Goal: Task Accomplishment & Management: Use online tool/utility

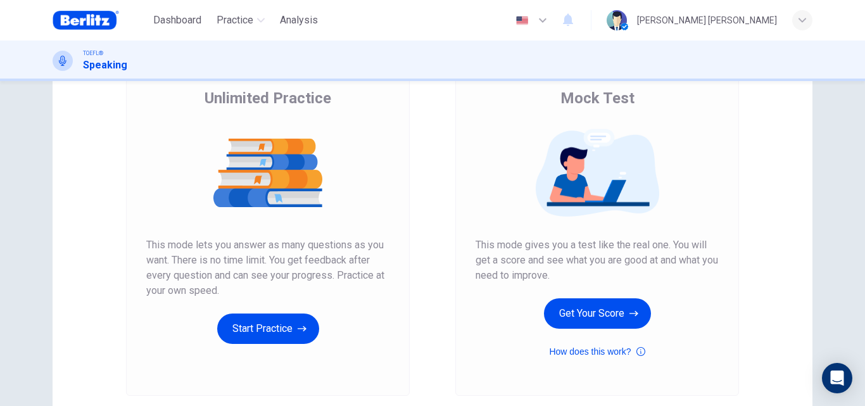
scroll to position [103, 0]
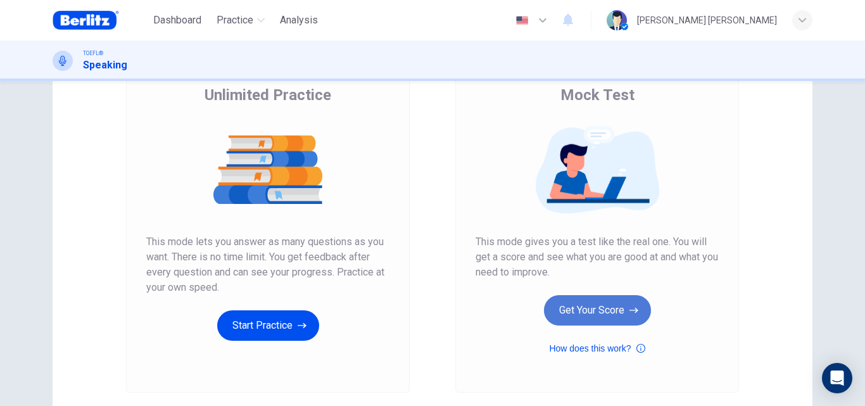
click at [597, 311] on button "Get Your Score" at bounding box center [597, 310] width 107 height 30
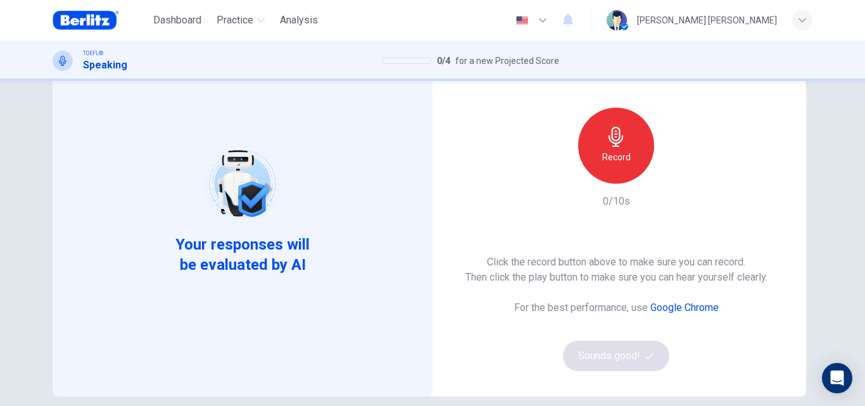
scroll to position [86, 0]
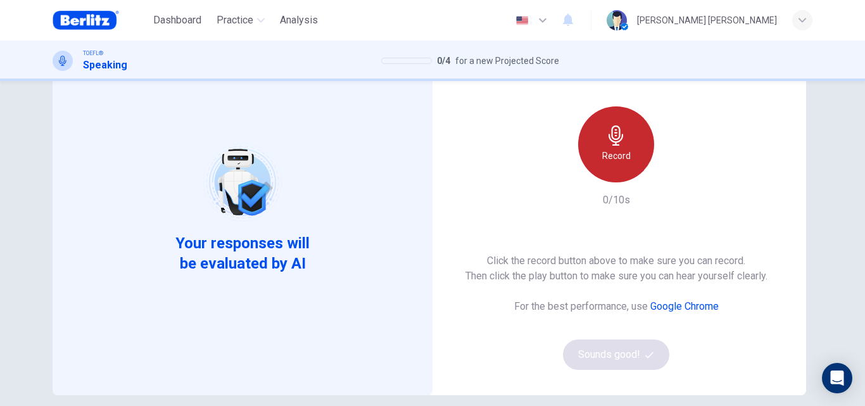
click at [601, 134] on div "Record" at bounding box center [616, 144] width 76 height 76
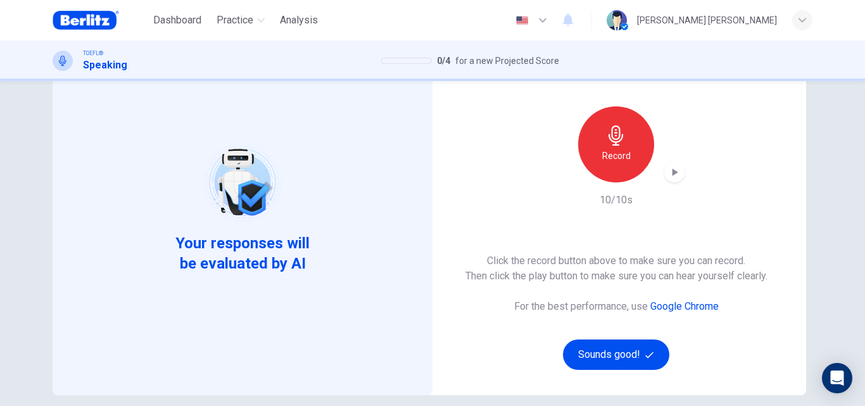
click at [669, 173] on icon "button" at bounding box center [674, 172] width 13 height 13
click at [616, 350] on button "Sounds good!" at bounding box center [616, 355] width 106 height 30
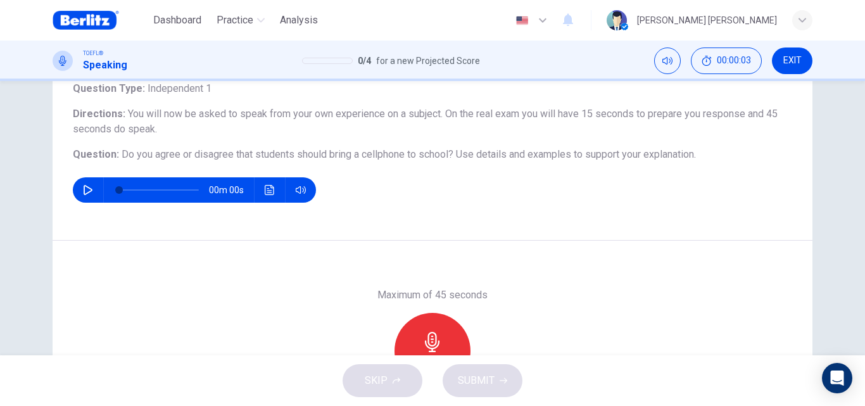
click at [84, 194] on icon "button" at bounding box center [88, 190] width 9 height 10
type input "*"
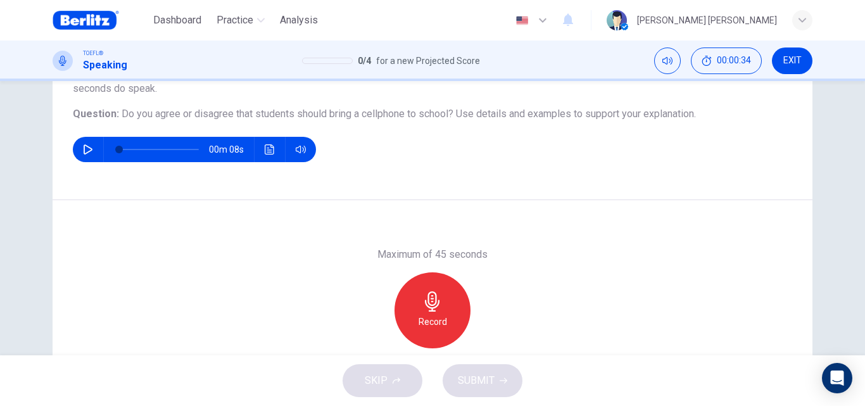
scroll to position [131, 0]
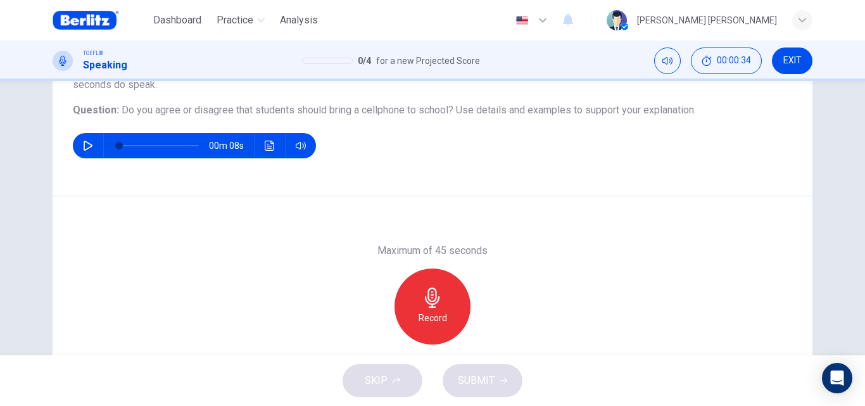
click at [421, 309] on div "Record" at bounding box center [433, 307] width 76 height 76
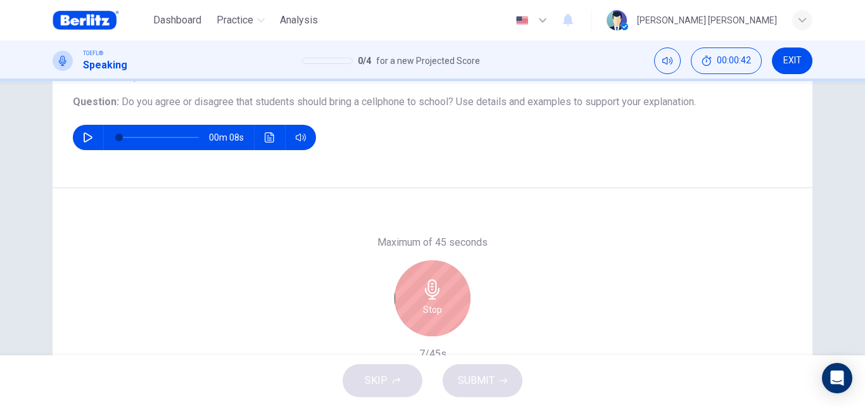
scroll to position [148, 0]
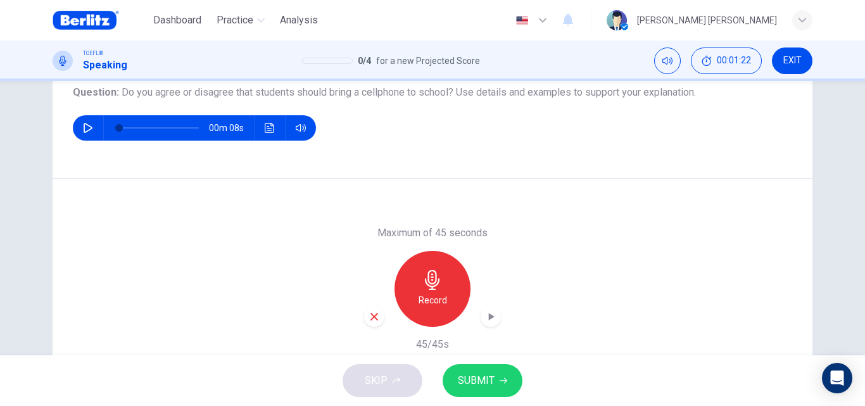
click at [463, 383] on span "SUBMIT" at bounding box center [476, 381] width 37 height 18
click at [486, 383] on span "SUBMIT" at bounding box center [476, 381] width 37 height 18
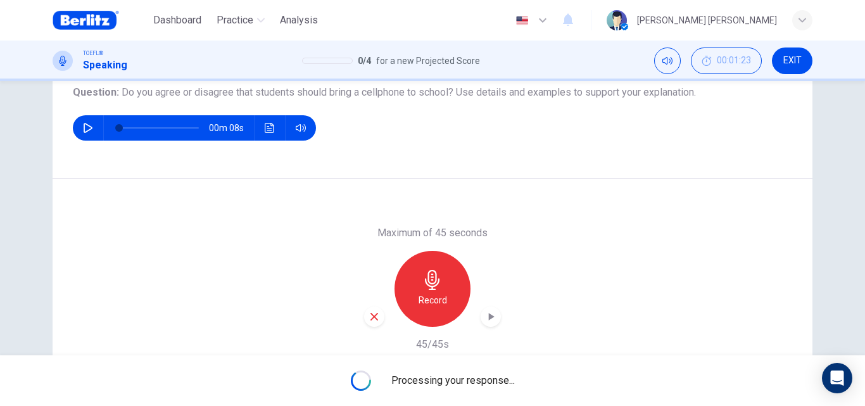
click at [587, 203] on div "Maximum of 45 seconds Record 45/45s" at bounding box center [433, 289] width 760 height 220
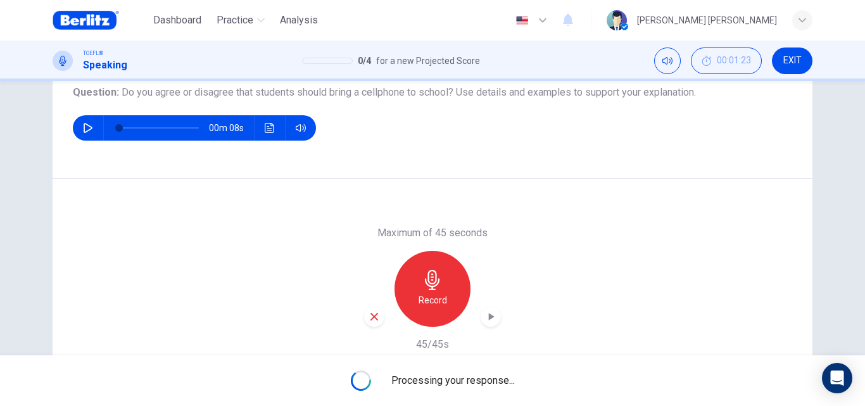
click at [587, 203] on div "Maximum of 45 seconds Record 45/45s" at bounding box center [433, 289] width 760 height 220
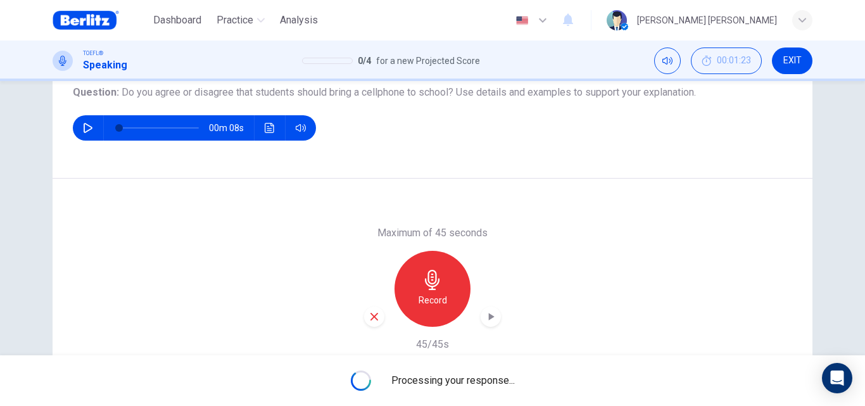
click at [587, 203] on div "Maximum of 45 seconds Record 45/45s" at bounding box center [433, 289] width 760 height 220
click at [592, 196] on div "Maximum of 45 seconds Record 45/45s" at bounding box center [433, 289] width 760 height 220
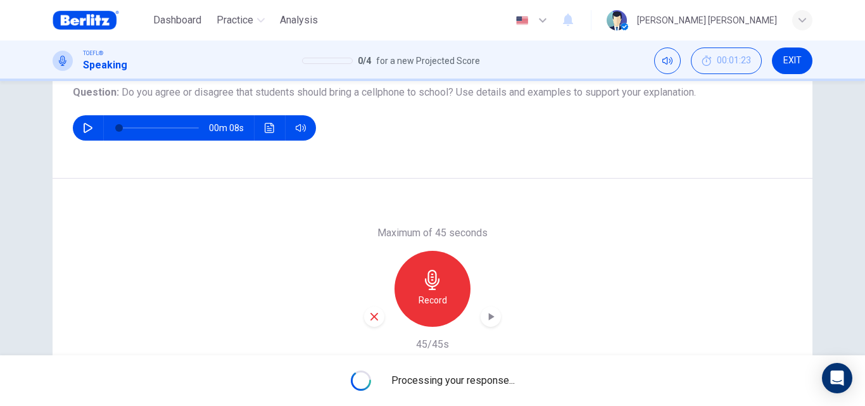
click at [419, 299] on h6 "Record" at bounding box center [433, 300] width 29 height 15
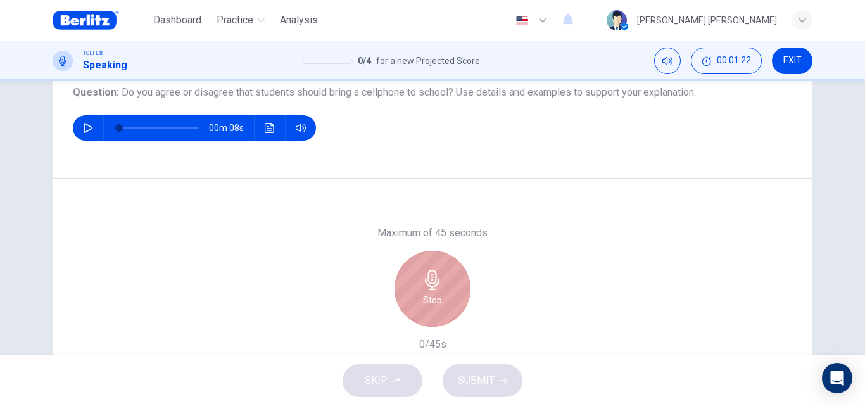
click at [416, 299] on div "Stop" at bounding box center [433, 289] width 76 height 76
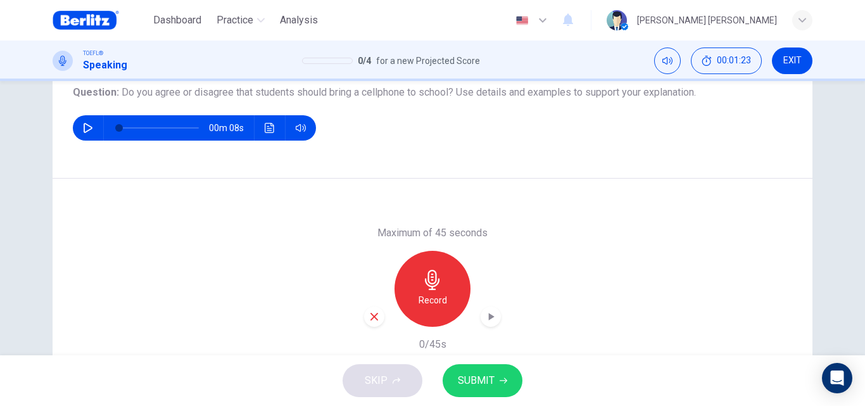
click at [489, 319] on icon "button" at bounding box center [491, 316] width 13 height 13
click at [478, 375] on span "SUBMIT" at bounding box center [476, 381] width 37 height 18
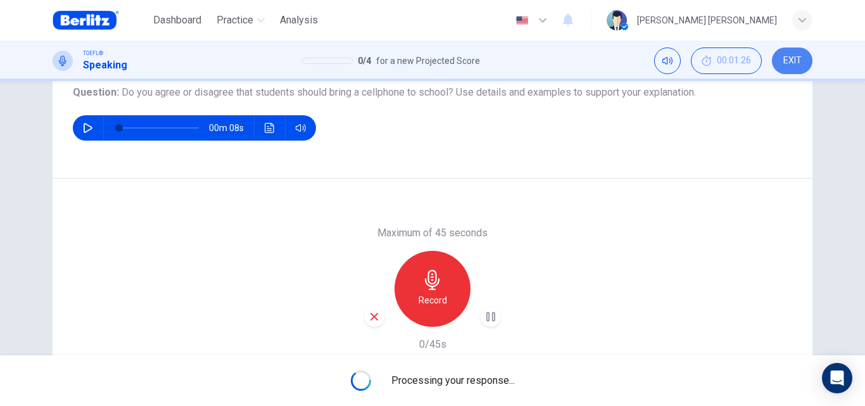
click at [792, 61] on span "EXIT" at bounding box center [793, 61] width 18 height 10
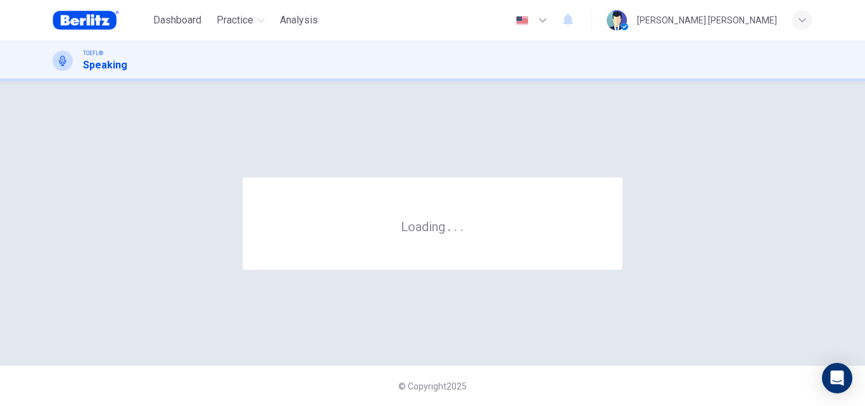
click at [476, 73] on div "TOEFL® Speaking" at bounding box center [432, 61] width 865 height 41
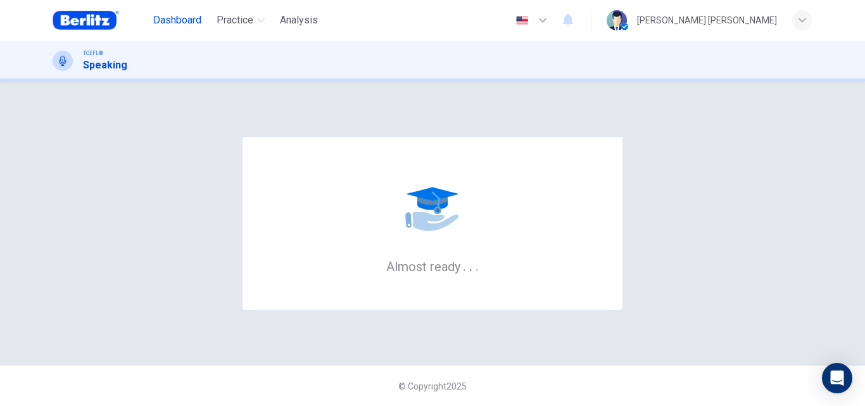
click at [181, 18] on span "Dashboard" at bounding box center [177, 20] width 48 height 15
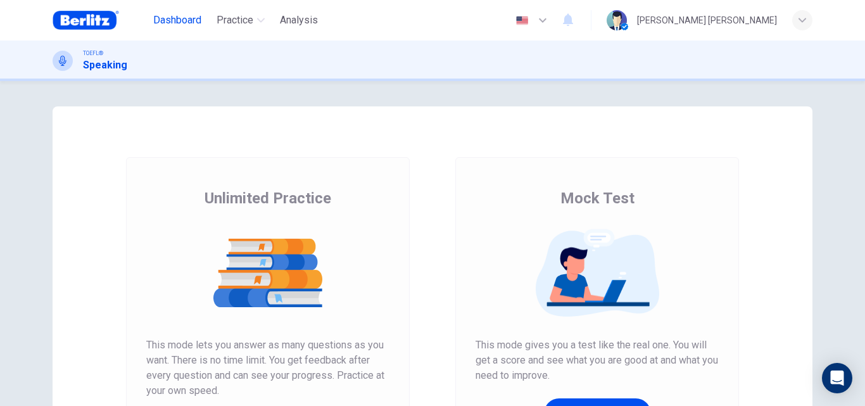
click at [169, 11] on button "Dashboard" at bounding box center [177, 20] width 58 height 23
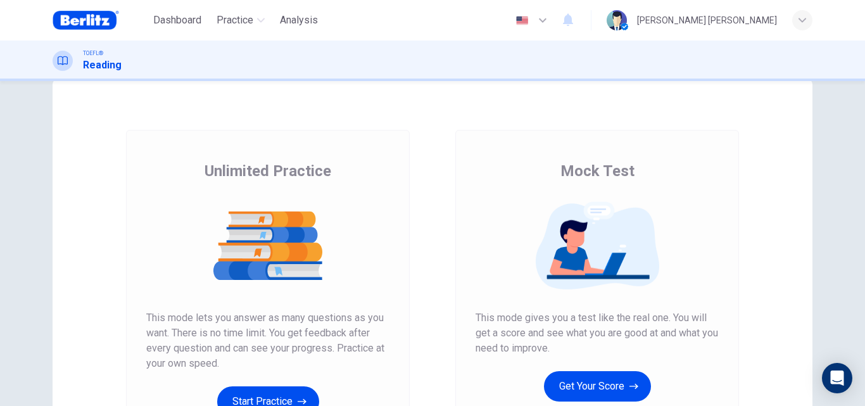
scroll to position [75, 0]
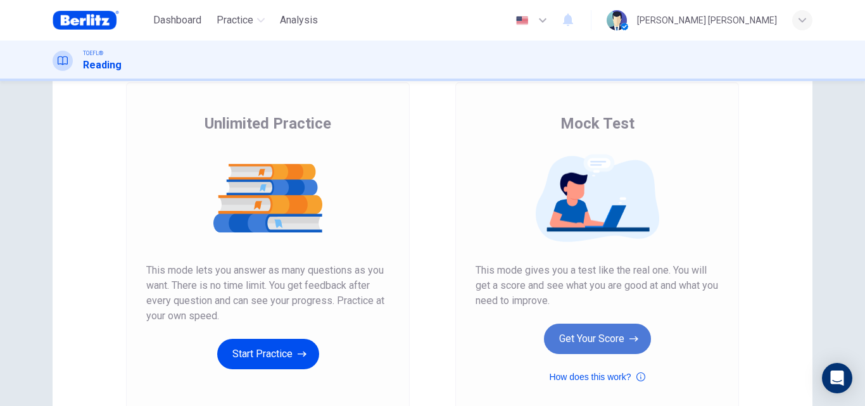
click at [630, 335] on icon "button" at bounding box center [634, 339] width 9 height 13
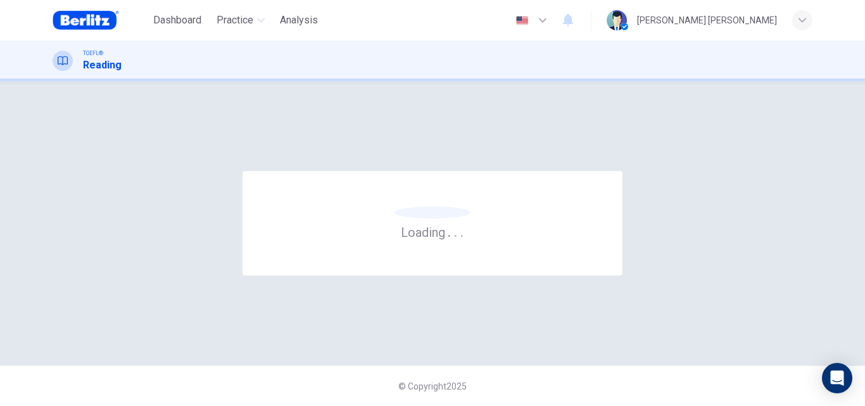
scroll to position [0, 0]
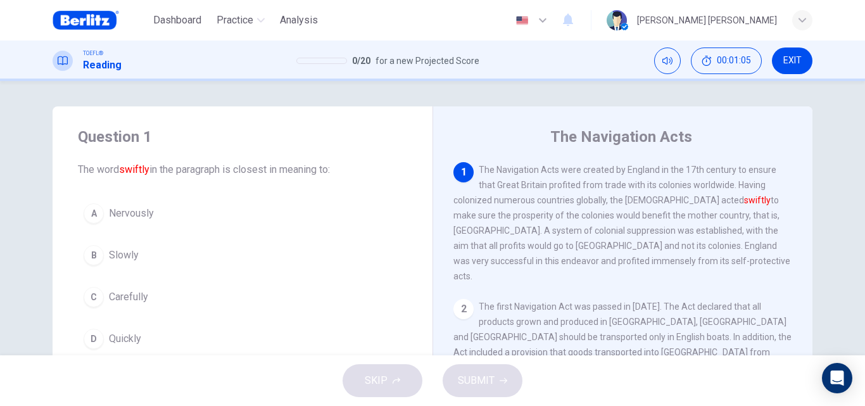
click at [142, 300] on span "Carefully" at bounding box center [128, 297] width 39 height 15
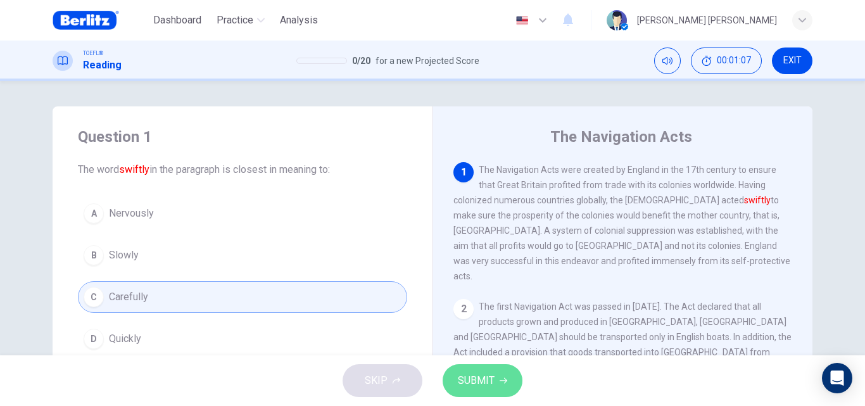
click at [469, 381] on span "SUBMIT" at bounding box center [476, 381] width 37 height 18
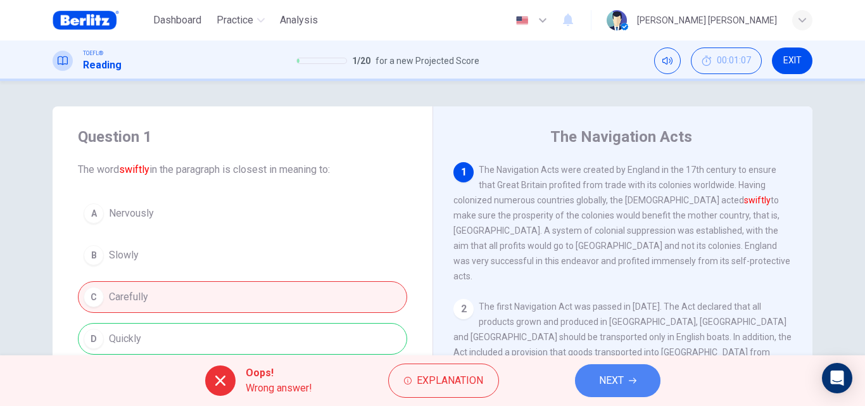
click at [635, 384] on icon "button" at bounding box center [633, 381] width 8 height 8
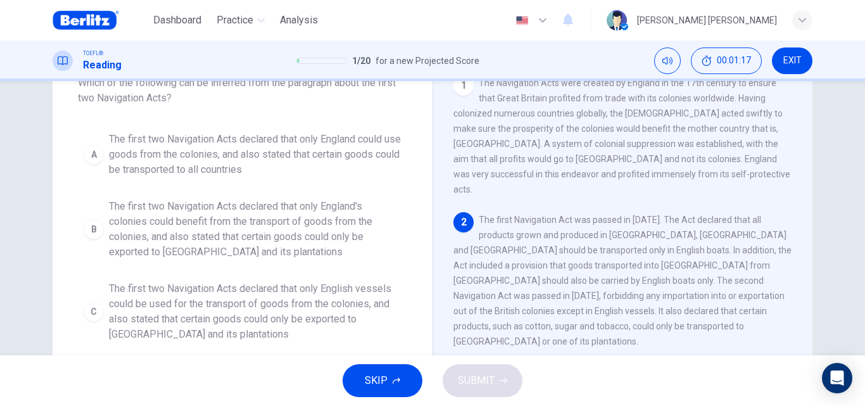
scroll to position [89, 0]
